Goal: Information Seeking & Learning: Learn about a topic

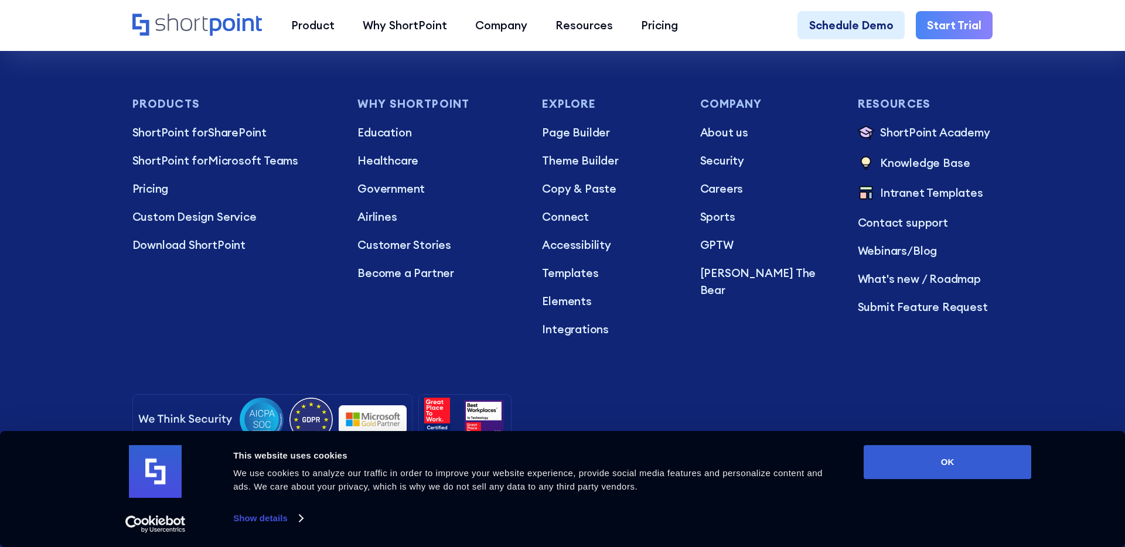
scroll to position [3530, 0]
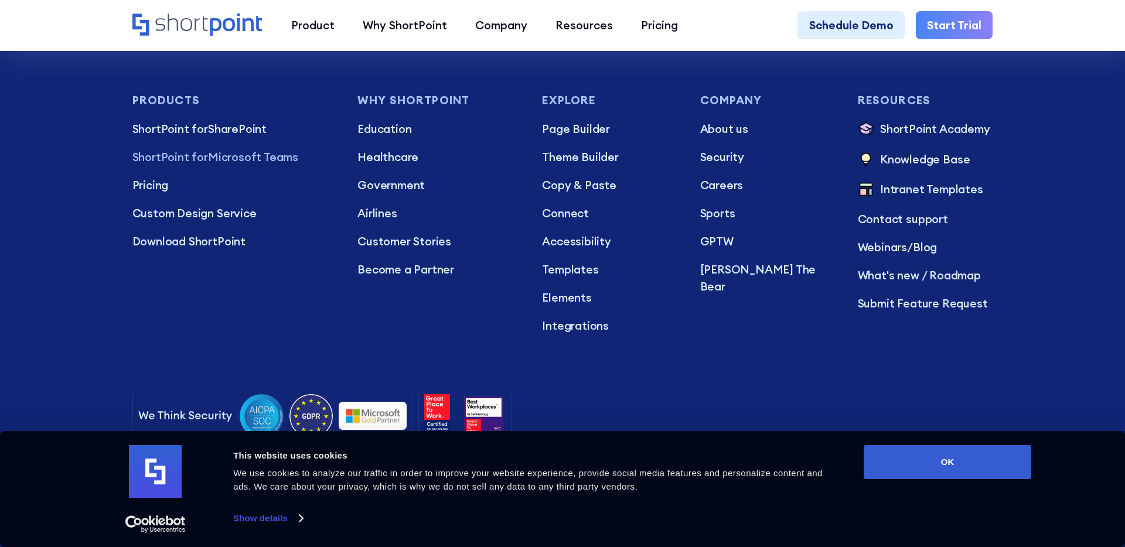
click at [237, 164] on p "ShortPoint for Microsoft Teams" at bounding box center [233, 157] width 203 height 17
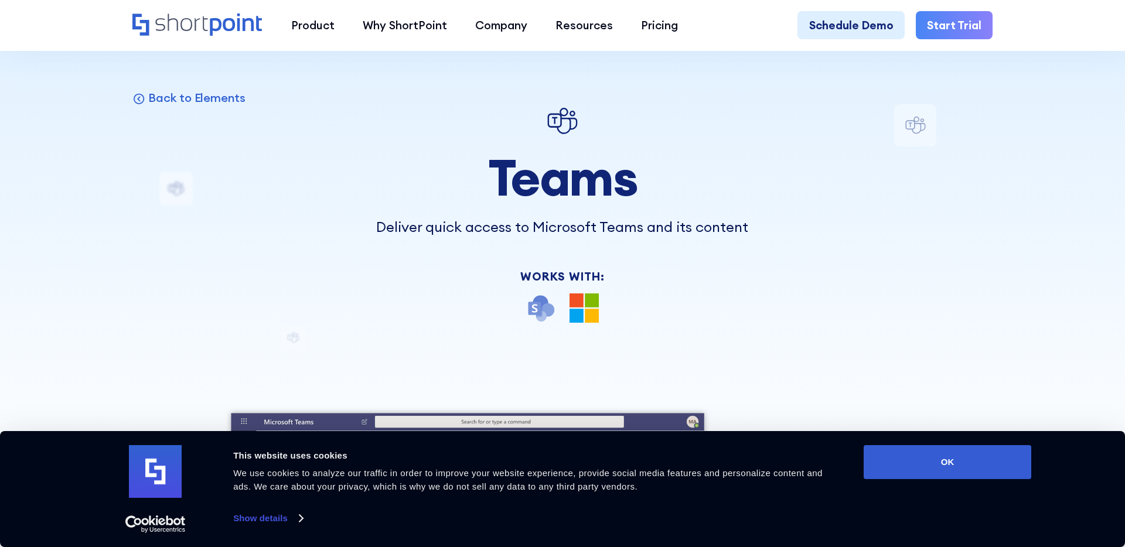
scroll to position [39, 0]
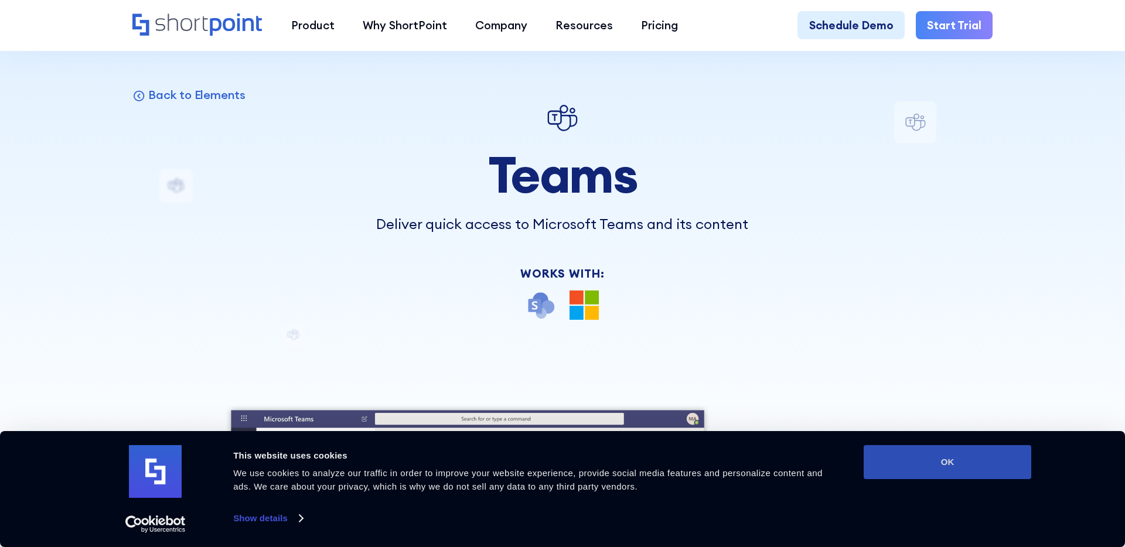
click at [938, 470] on button "OK" at bounding box center [948, 462] width 168 height 34
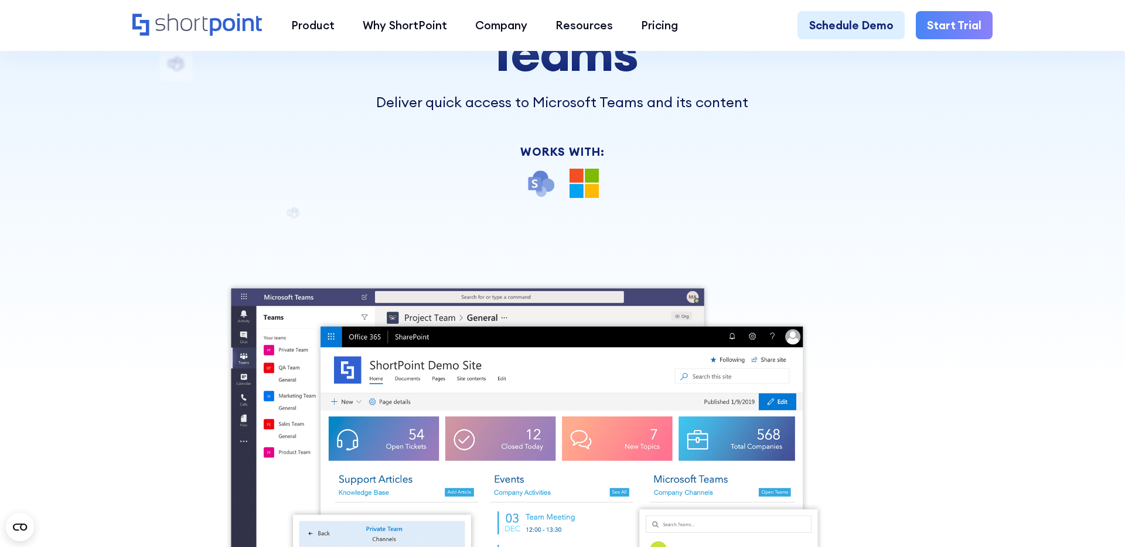
scroll to position [0, 0]
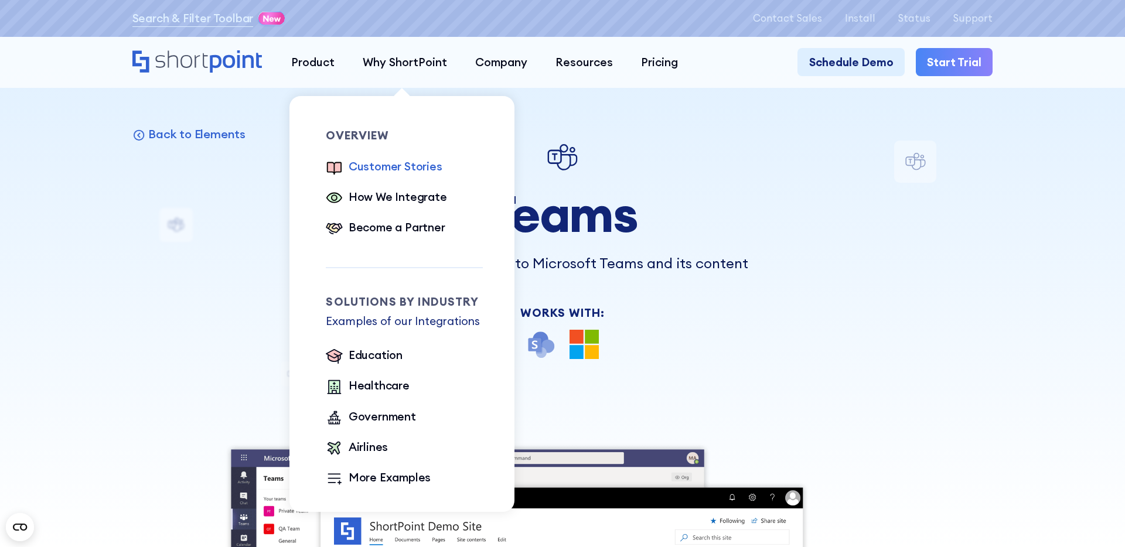
click at [400, 174] on div "Customer Stories" at bounding box center [396, 166] width 94 height 17
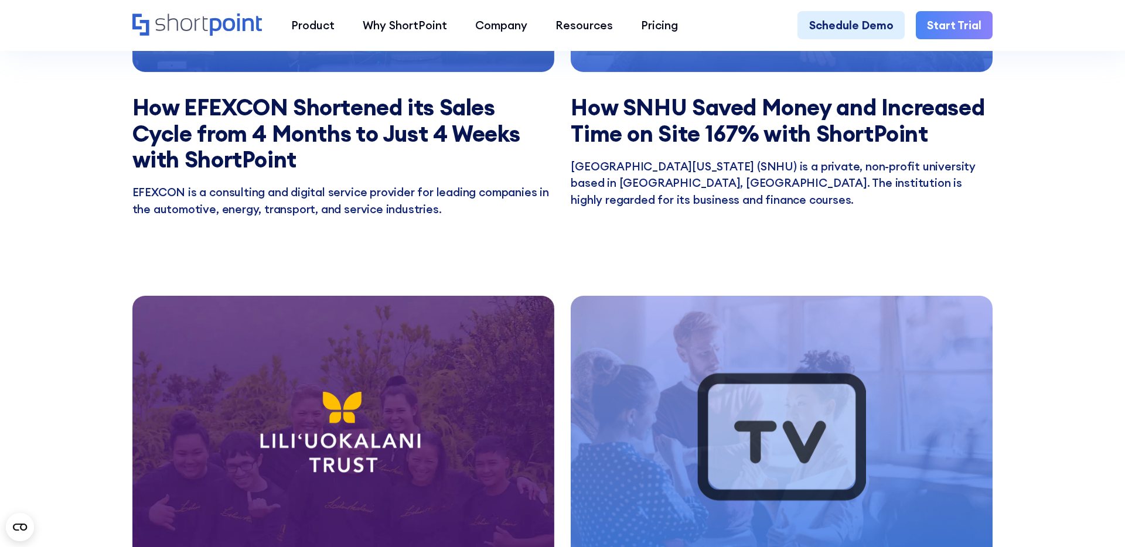
scroll to position [1495, 0]
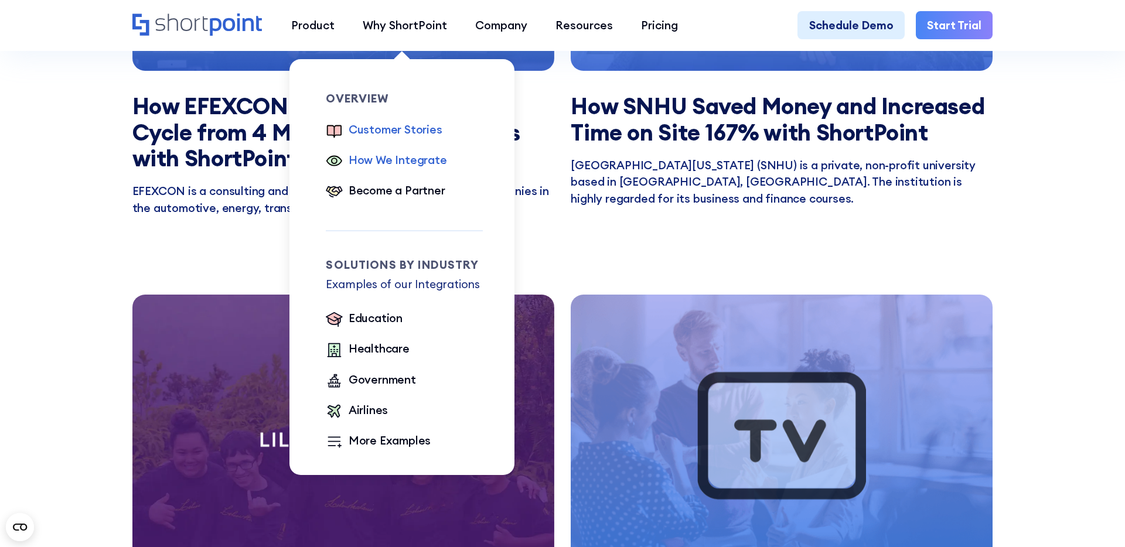
click at [410, 168] on div "How We Integrate" at bounding box center [398, 160] width 98 height 17
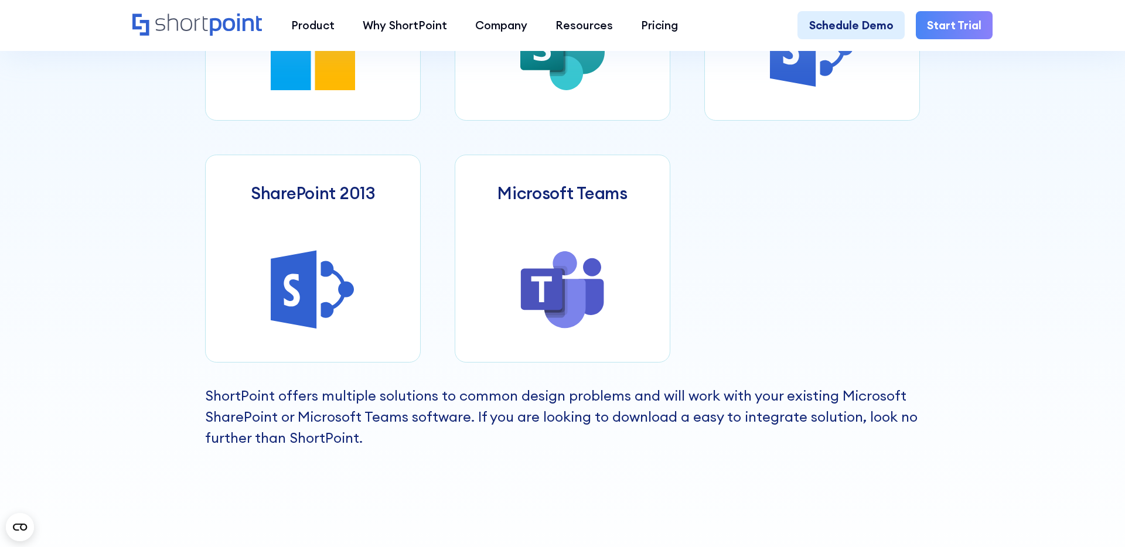
scroll to position [844, 0]
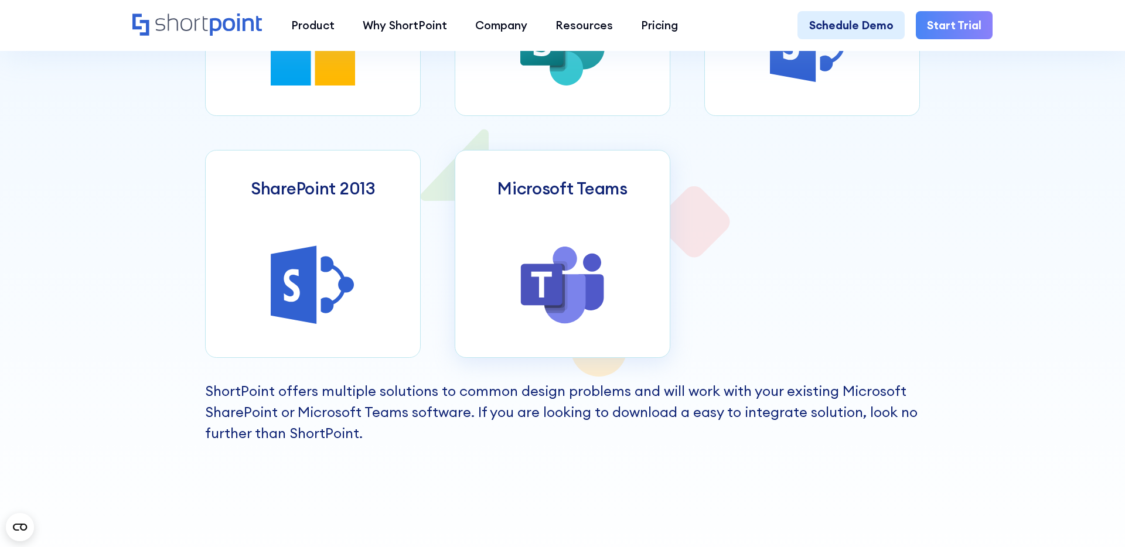
click at [537, 328] on div at bounding box center [562, 286] width 84 height 86
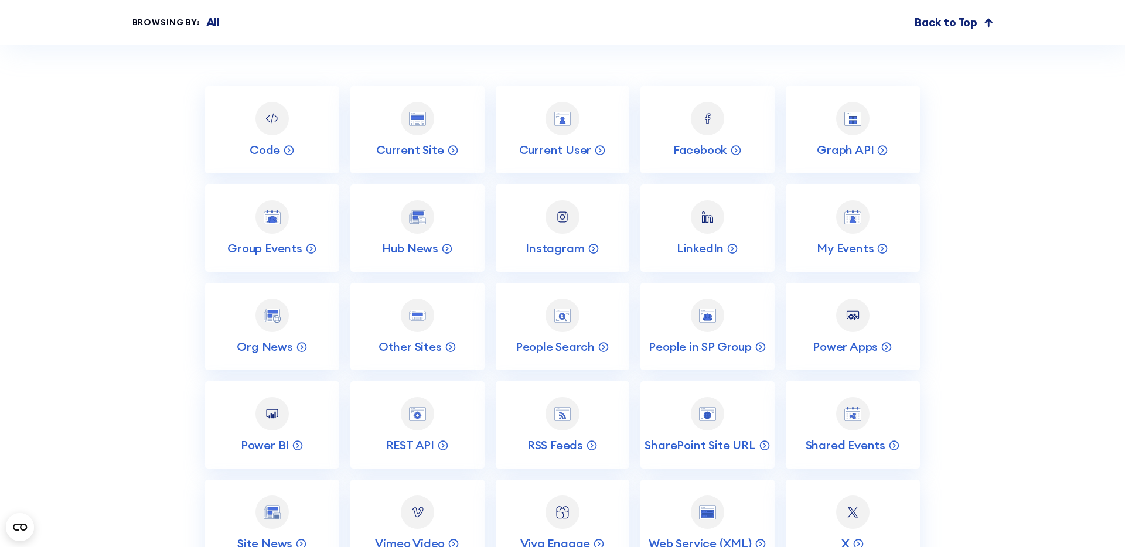
scroll to position [4665, 0]
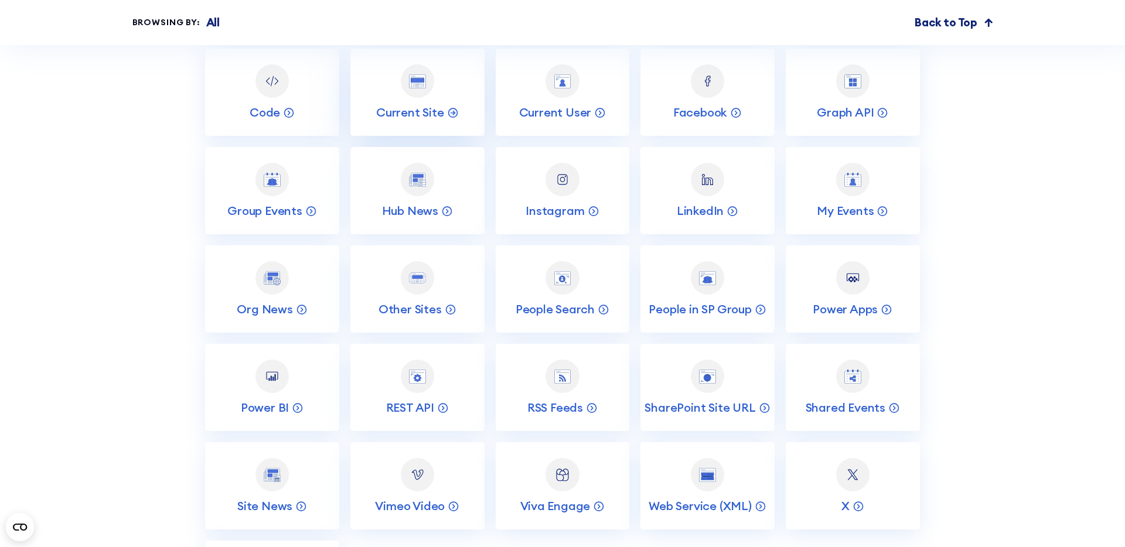
click at [417, 84] on link "Current Site" at bounding box center [417, 92] width 134 height 87
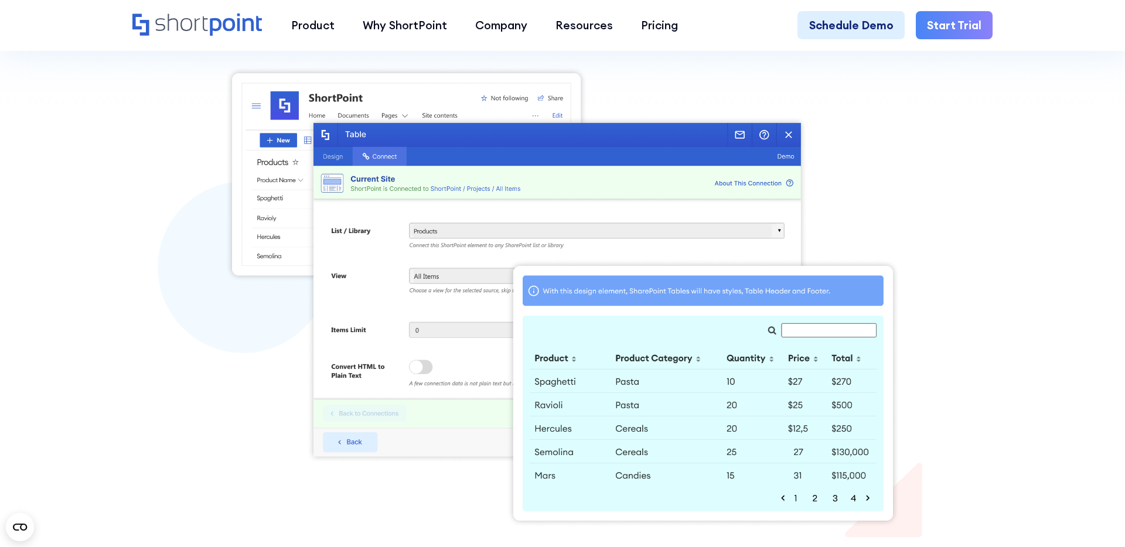
scroll to position [441, 0]
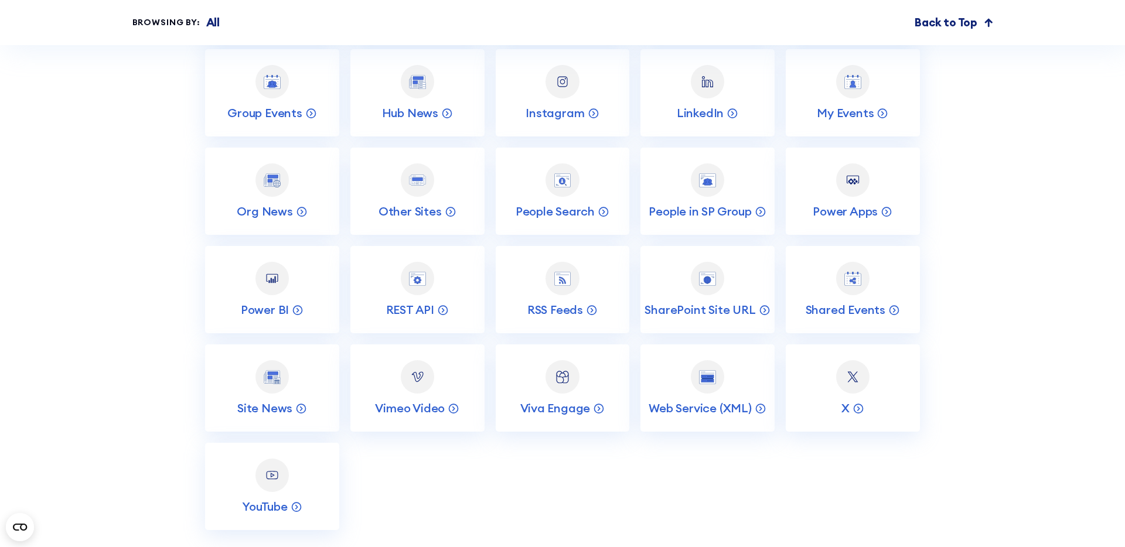
scroll to position [4765, 0]
click at [426, 146] on link "Other Sites" at bounding box center [417, 189] width 134 height 87
click at [424, 171] on div at bounding box center [418, 179] width 34 height 34
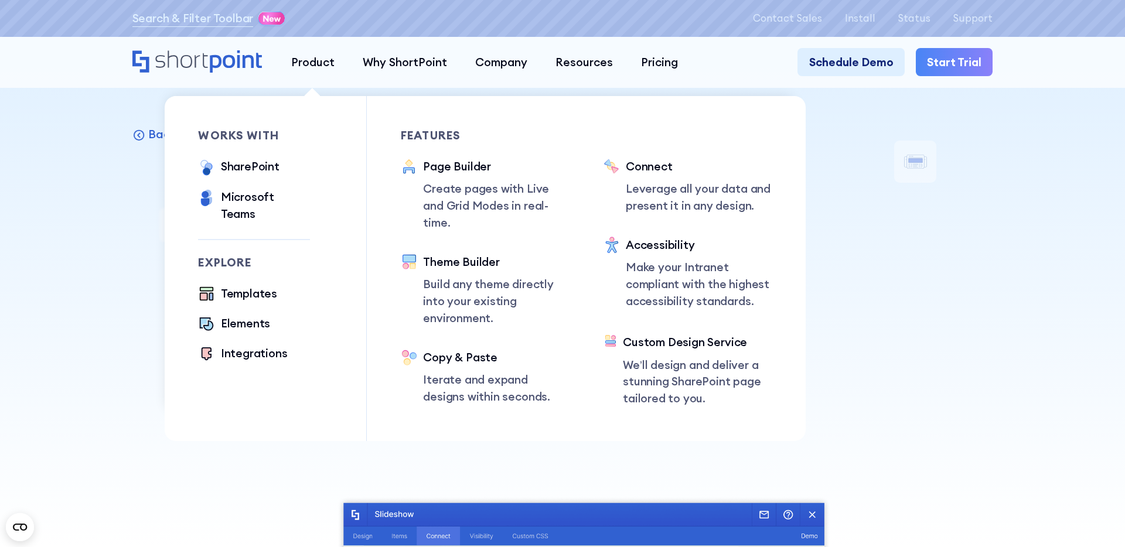
click at [465, 152] on div "Features Page Builder Create pages with Live and Grid Modes in real-time. Theme…" at bounding box center [485, 267] width 169 height 275
click at [458, 173] on div "Page Builder" at bounding box center [496, 166] width 147 height 17
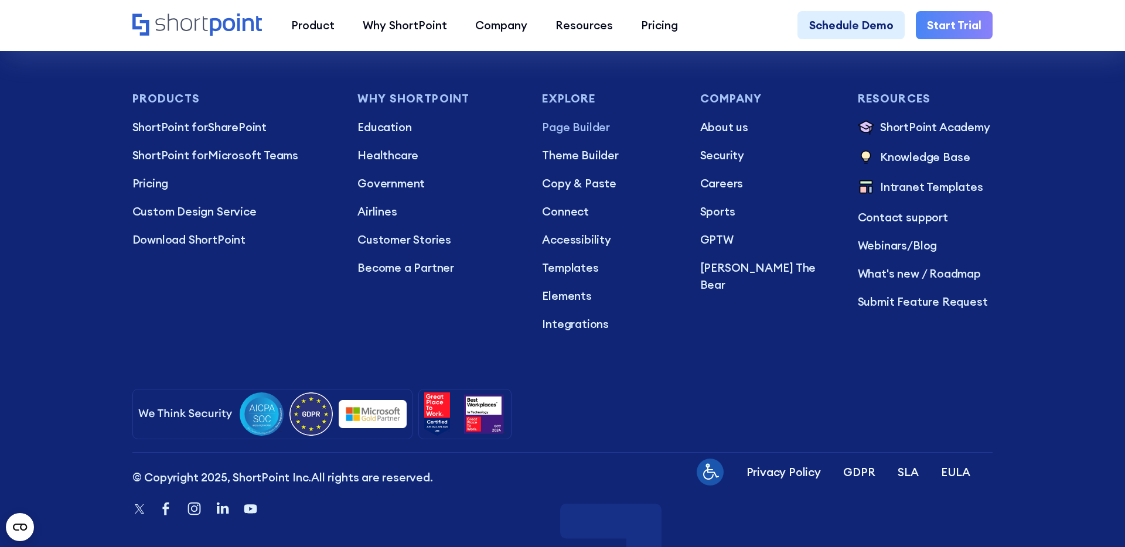
scroll to position [7622, 0]
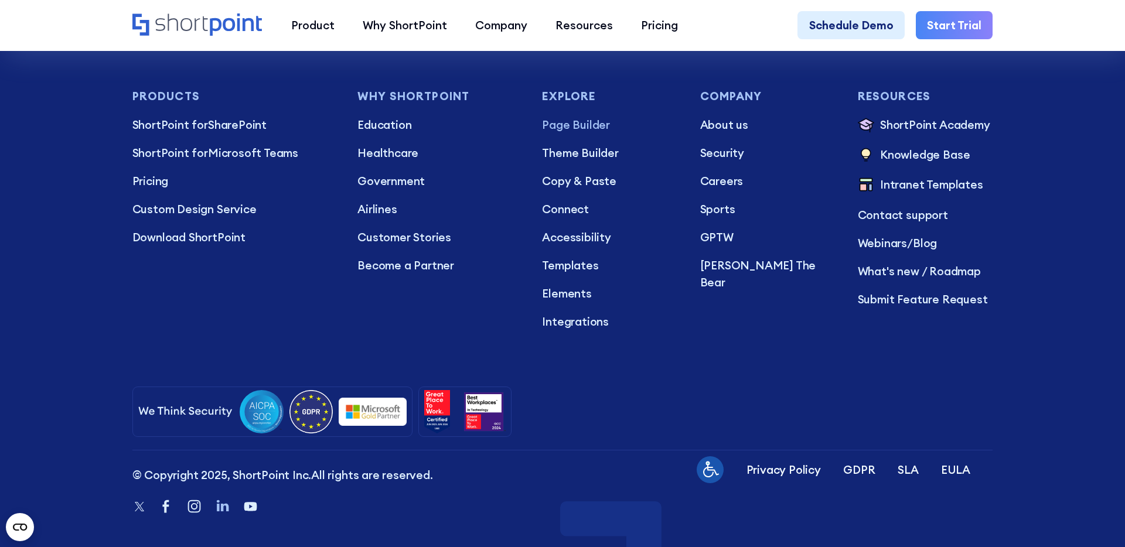
click at [215, 498] on icon "Linkedin" at bounding box center [222, 506] width 17 height 17
